Goal: Entertainment & Leisure: Consume media (video, audio)

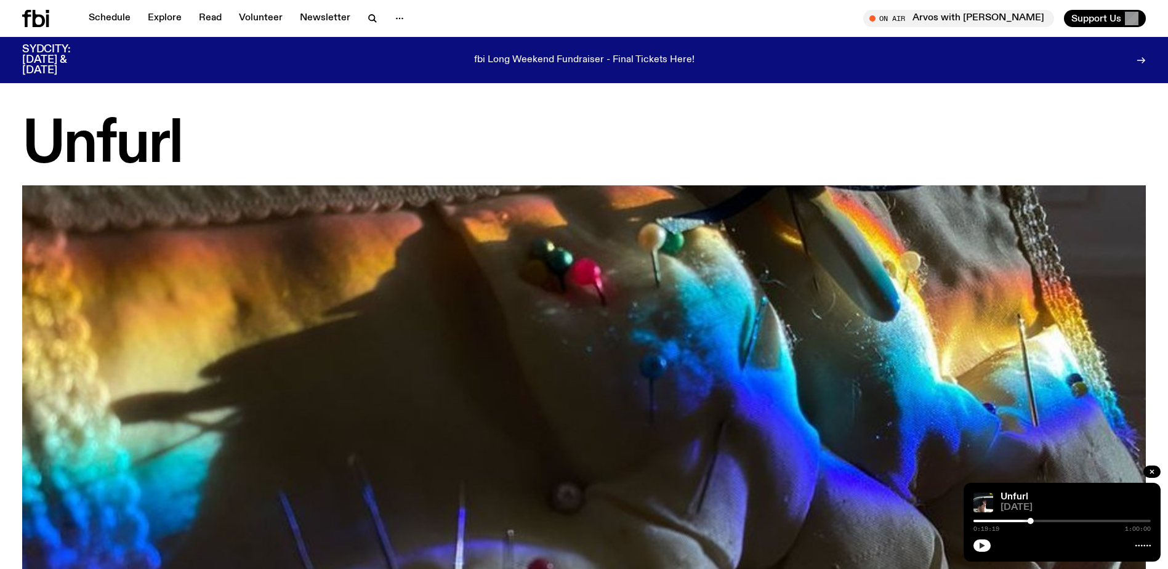
scroll to position [905, 0]
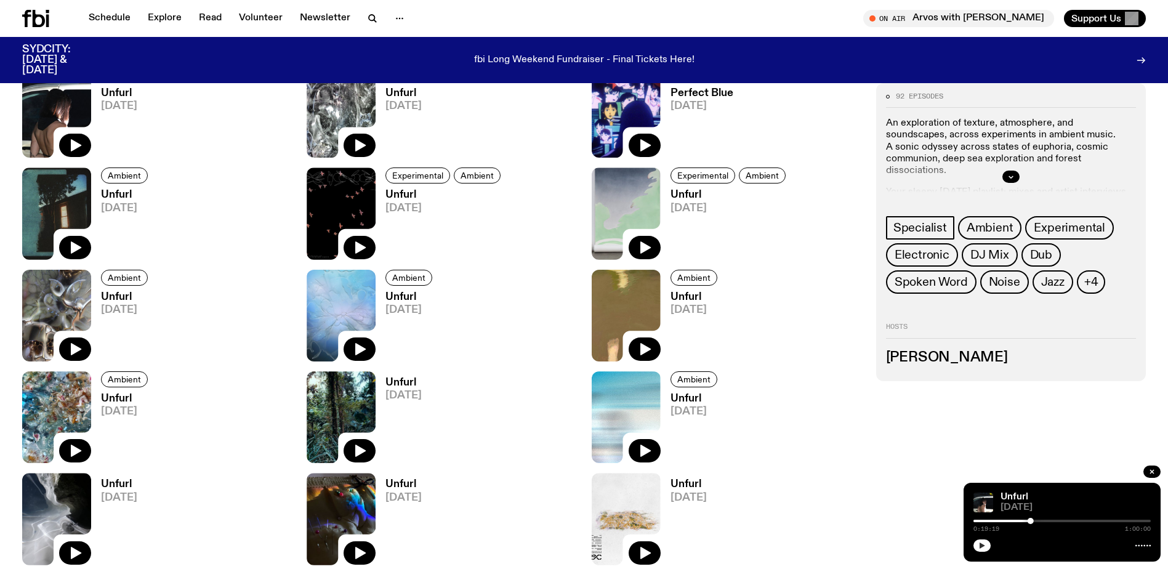
click at [978, 543] on icon "button" at bounding box center [981, 545] width 7 height 7
click at [1082, 519] on div "0:29:23 1:00:00" at bounding box center [1061, 524] width 177 height 15
click at [1082, 521] on div at bounding box center [1061, 521] width 177 height 2
click at [1075, 521] on div at bounding box center [993, 521] width 177 height 2
click at [1066, 520] on div at bounding box center [986, 521] width 177 height 2
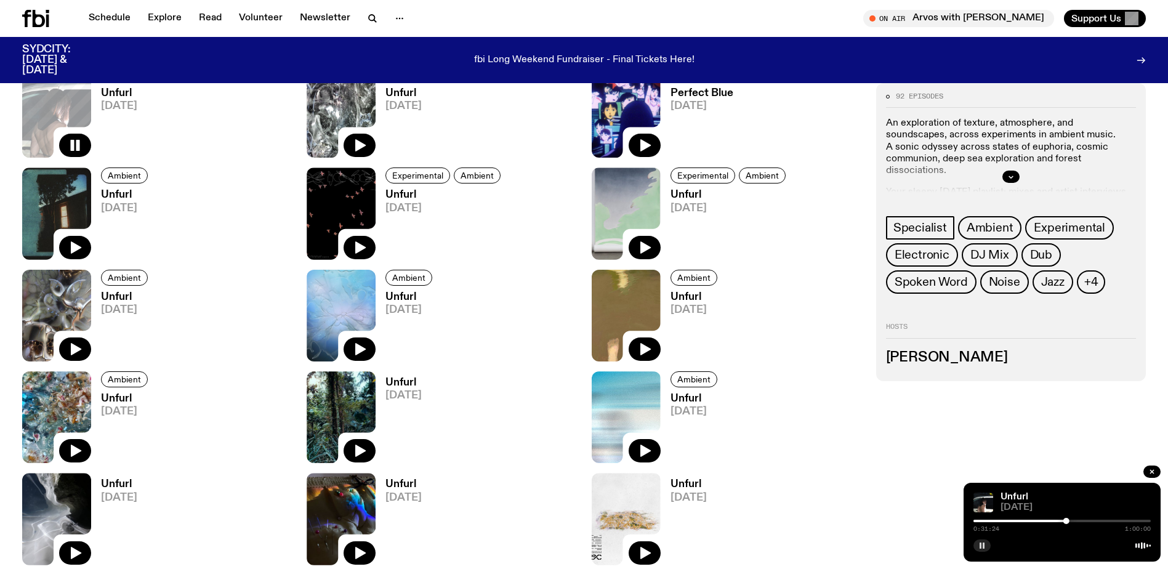
scroll to position [114, 0]
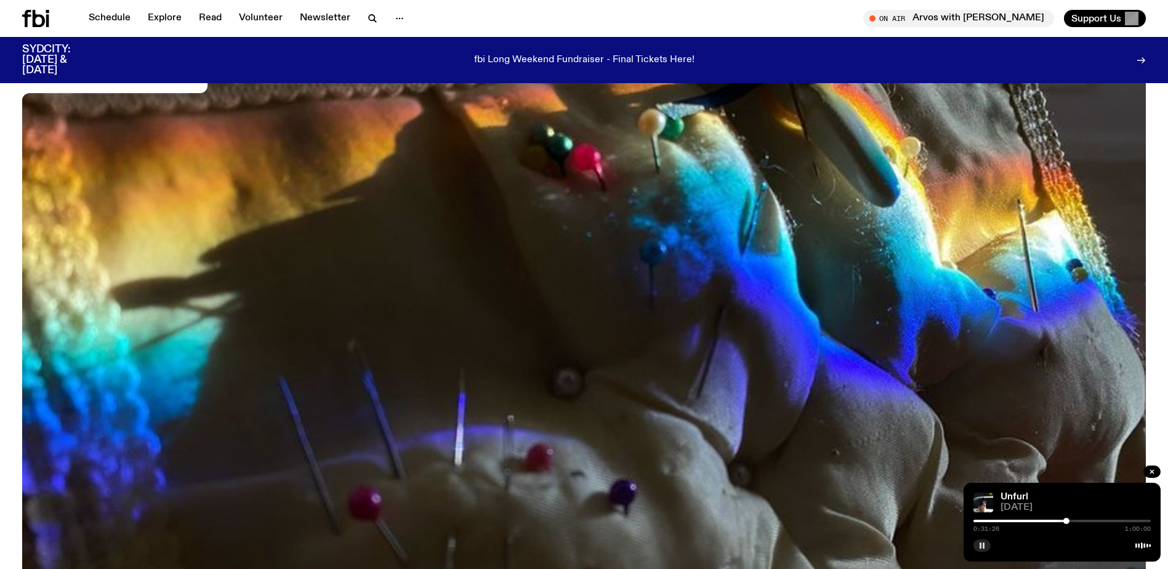
click at [1072, 520] on div at bounding box center [1061, 521] width 177 height 2
click at [1077, 520] on div at bounding box center [1061, 521] width 177 height 2
click at [1082, 520] on div at bounding box center [1061, 521] width 177 height 2
click at [982, 544] on icon "button" at bounding box center [981, 545] width 7 height 7
click at [982, 544] on icon "button" at bounding box center [982, 545] width 6 height 6
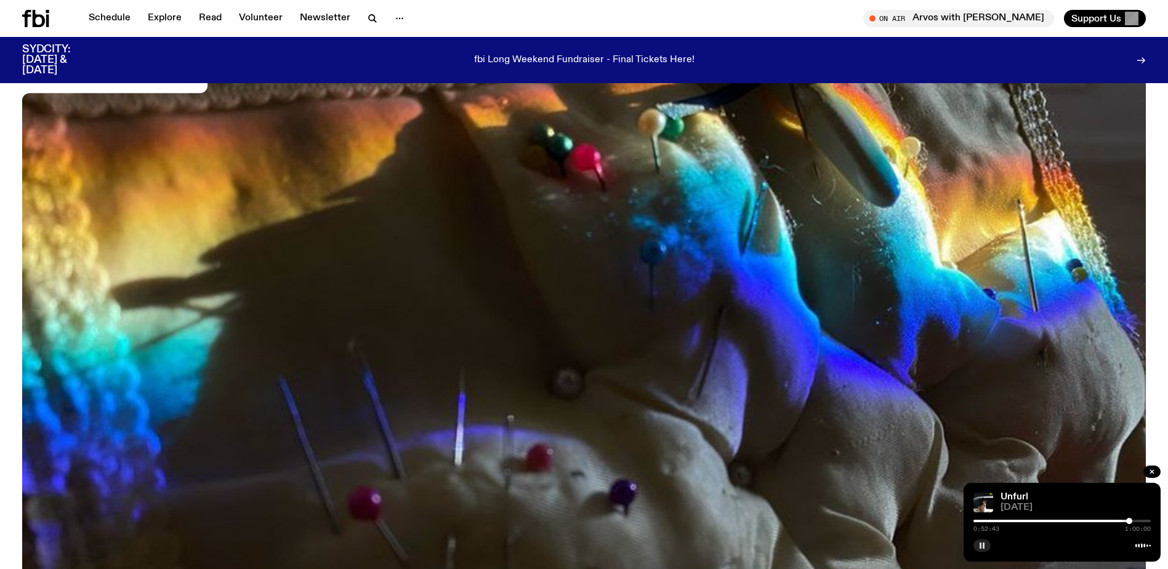
click at [979, 542] on icon "button" at bounding box center [981, 545] width 7 height 7
